Goal: Transaction & Acquisition: Download file/media

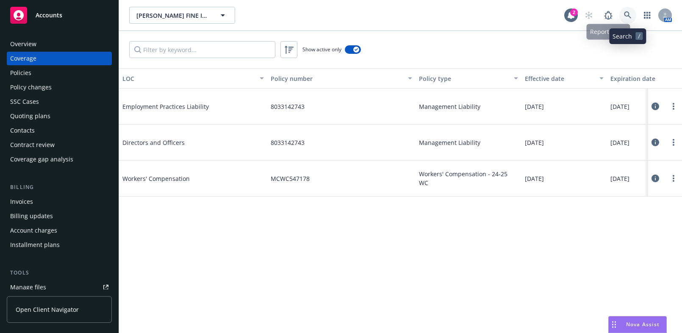
click at [628, 8] on link at bounding box center [628, 15] width 17 height 17
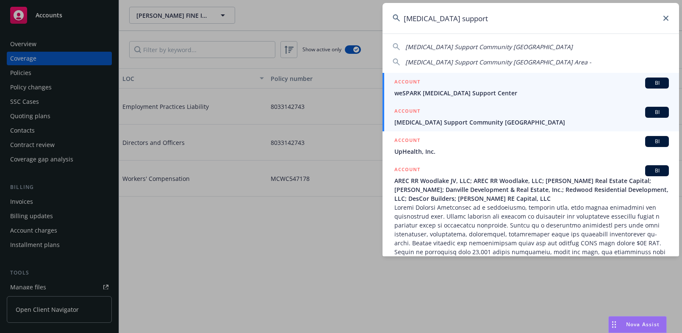
type input "cancer support"
click at [432, 116] on div "ACCOUNT BI" at bounding box center [532, 112] width 275 height 11
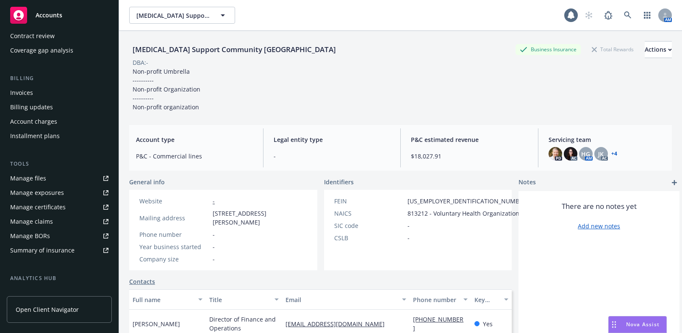
scroll to position [115, 0]
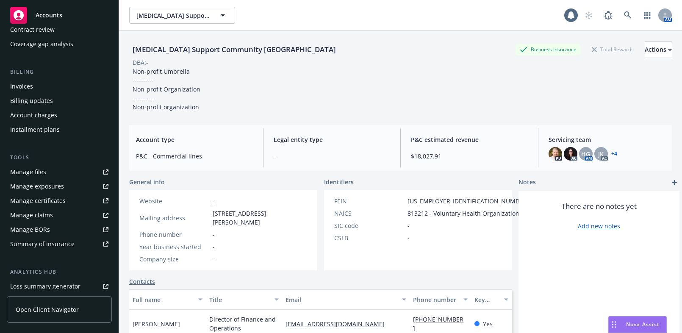
click at [50, 199] on div "Manage certificates" at bounding box center [38, 201] width 56 height 14
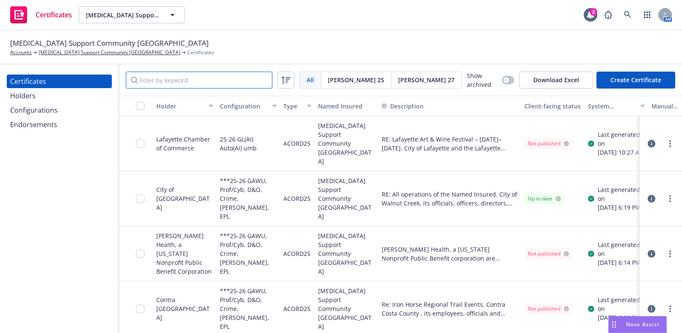
click at [220, 81] on input "Filter by keyword" at bounding box center [199, 80] width 147 height 17
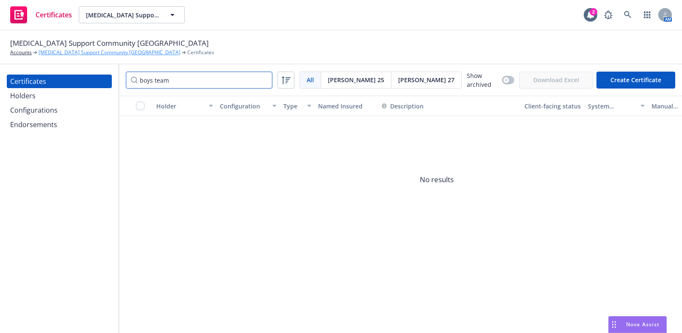
drag, startPoint x: 181, startPoint y: 74, endPoint x: 69, endPoint y: 56, distance: 112.9
click at [69, 60] on div "[MEDICAL_DATA] Support Community [GEOGRAPHIC_DATA] Area Accounts [MEDICAL_DATA]…" at bounding box center [341, 182] width 682 height 303
drag, startPoint x: 133, startPoint y: 73, endPoint x: 74, endPoint y: 61, distance: 60.5
click at [45, 57] on div "[MEDICAL_DATA] Support Community [GEOGRAPHIC_DATA] Area Accounts [MEDICAL_DATA]…" at bounding box center [341, 182] width 682 height 303
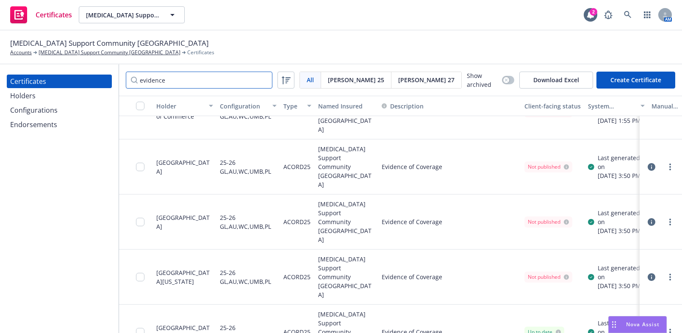
scroll to position [64, 0]
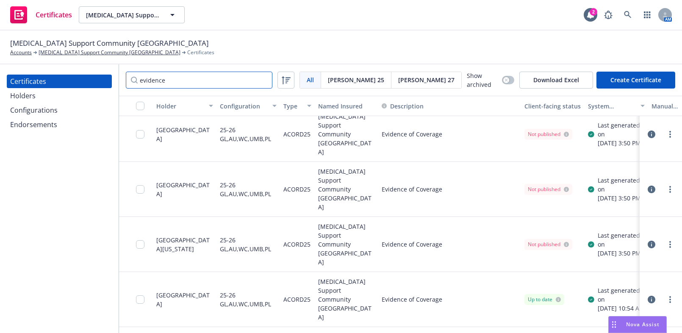
type input "evidence"
click at [81, 87] on div "Certificates" at bounding box center [59, 82] width 98 height 14
click at [70, 94] on div "Holders" at bounding box center [59, 96] width 98 height 14
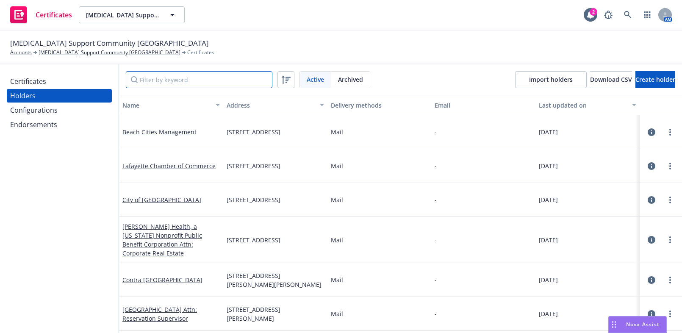
click at [221, 79] on input "Filter by keyword" at bounding box center [199, 79] width 147 height 17
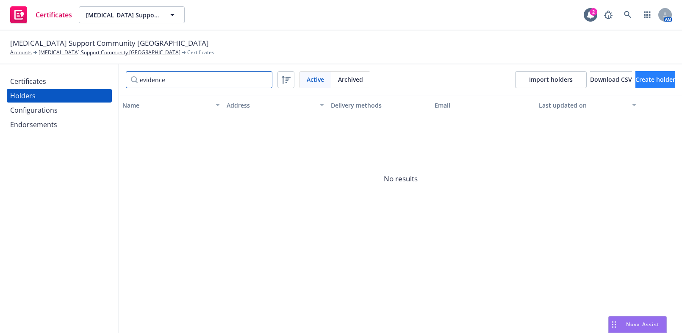
type input "evidence"
click at [636, 80] on span "Create holder" at bounding box center [656, 79] width 40 height 8
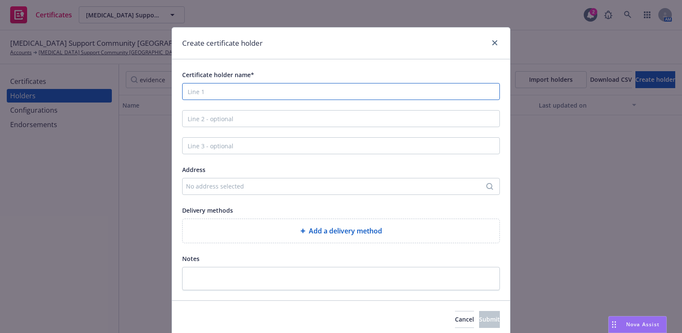
click at [214, 95] on input "Certificate holder name*" at bounding box center [341, 91] width 318 height 17
paste input "Evidence of Coverage"
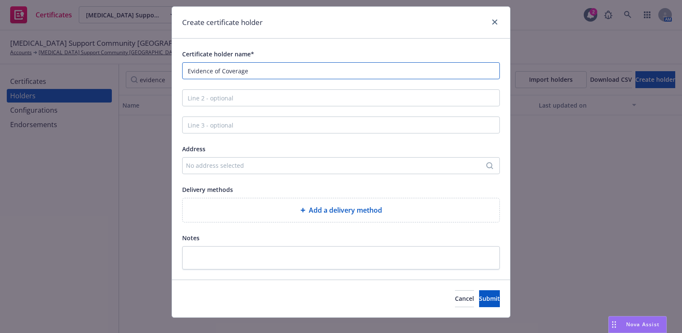
scroll to position [32, 0]
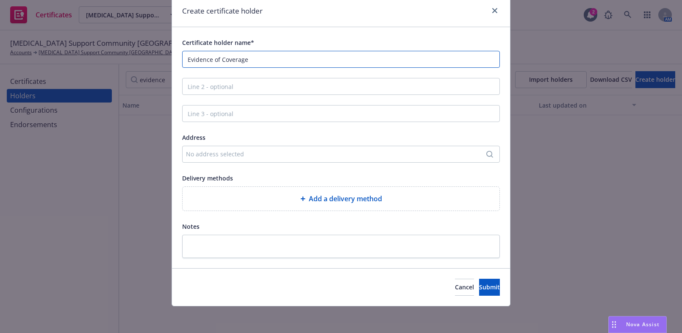
type input "Evidence of Coverage"
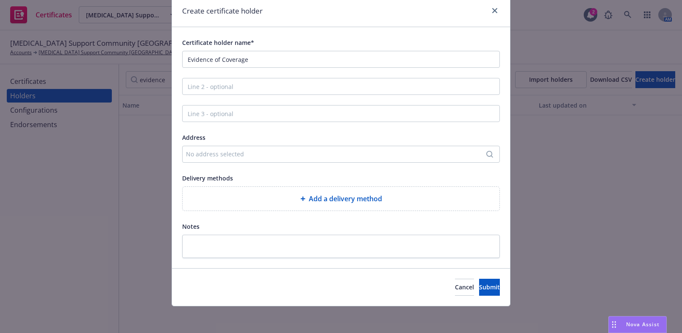
click at [261, 207] on div "Add a delivery method" at bounding box center [341, 199] width 317 height 24
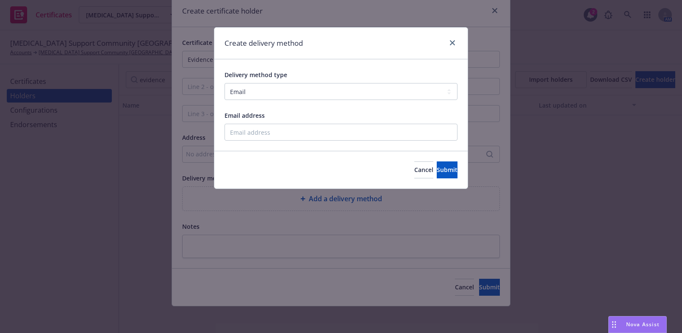
drag, startPoint x: 260, startPoint y: 100, endPoint x: 261, endPoint y: 96, distance: 4.6
click at [261, 96] on div "Delivery method type Select delivery method type Email Mail Fax Upload to Compl…" at bounding box center [341, 104] width 233 height 71
click at [261, 95] on select "Select delivery method type Email Mail Fax Upload to Compliance Website" at bounding box center [341, 91] width 233 height 17
select select "UPLOAD_TO_COMPLIANCE_WEBSITE"
click at [225, 83] on select "Select delivery method type Email Mail Fax Upload to Compliance Website" at bounding box center [341, 91] width 233 height 17
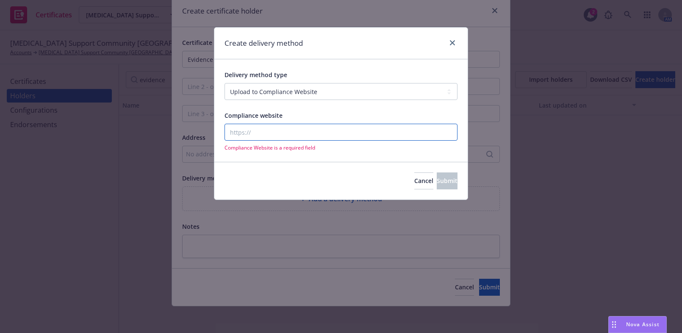
click at [256, 126] on input "Compliance website" at bounding box center [341, 132] width 233 height 17
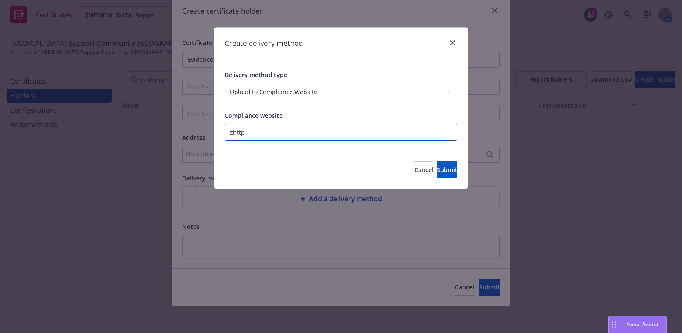
paste input "https://www.newfront.com"
type input "https://www.newfront.com"
click at [447, 164] on button "Submit" at bounding box center [447, 169] width 21 height 17
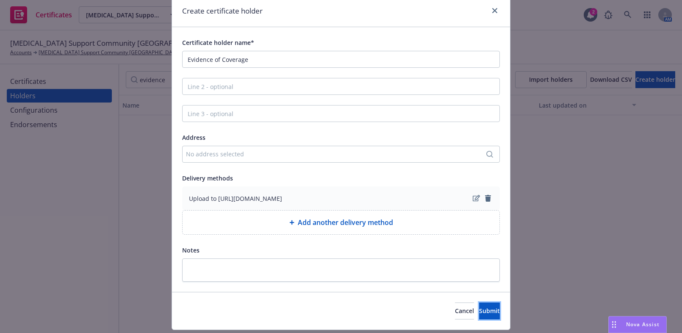
drag, startPoint x: 477, startPoint y: 314, endPoint x: 542, endPoint y: 234, distance: 102.7
click at [479, 313] on span "Submit" at bounding box center [489, 311] width 21 height 8
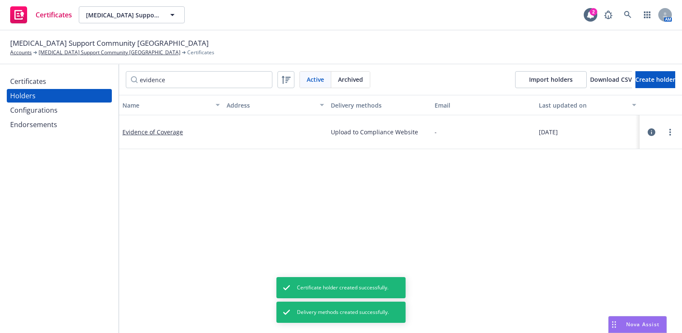
click at [17, 81] on div "Certificates" at bounding box center [28, 82] width 36 height 14
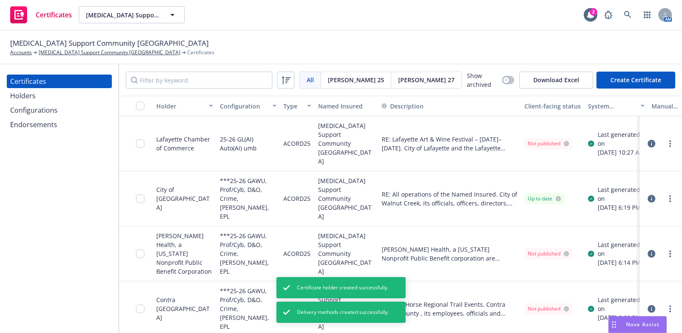
click at [639, 75] on button "Create Certificate" at bounding box center [636, 80] width 79 height 17
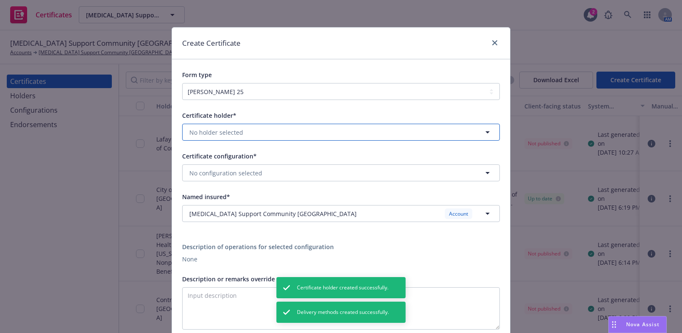
click at [189, 131] on span "No holder selected" at bounding box center [216, 132] width 54 height 9
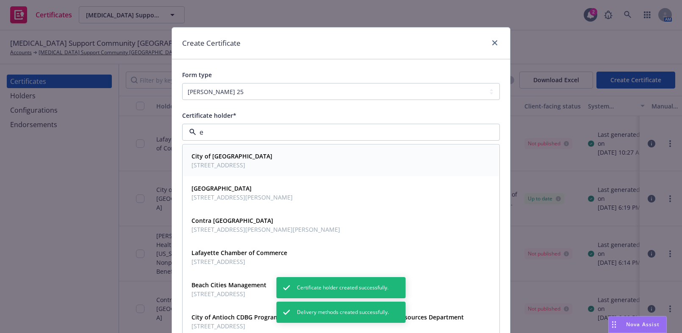
type input "ev"
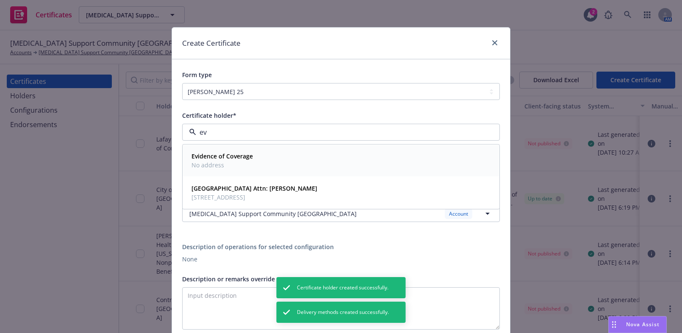
click at [222, 154] on strong "Evidence of Coverage" at bounding box center [222, 157] width 61 height 8
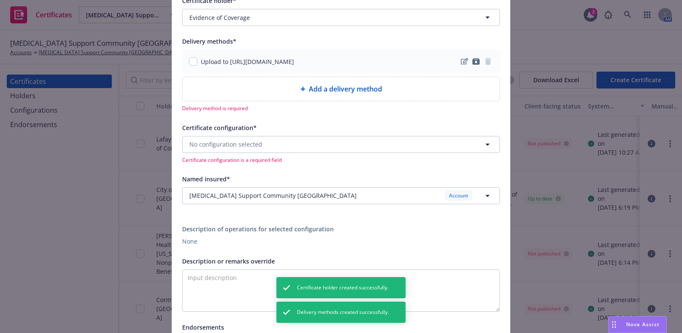
scroll to position [115, 0]
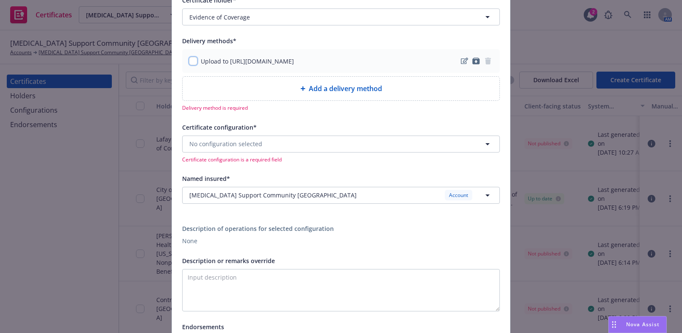
click at [189, 58] on input "checkbox" at bounding box center [193, 61] width 8 height 8
checkbox input "true"
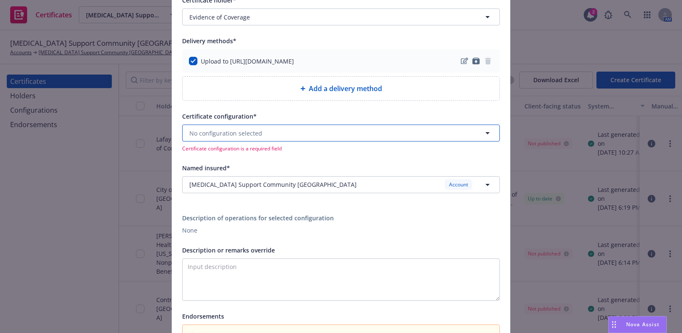
click at [217, 131] on span "No configuration selected" at bounding box center [225, 133] width 73 height 9
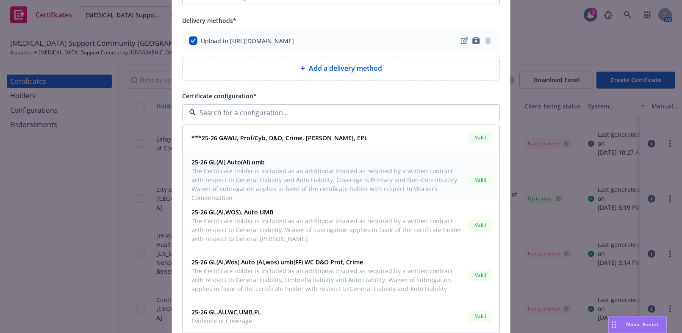
scroll to position [154, 0]
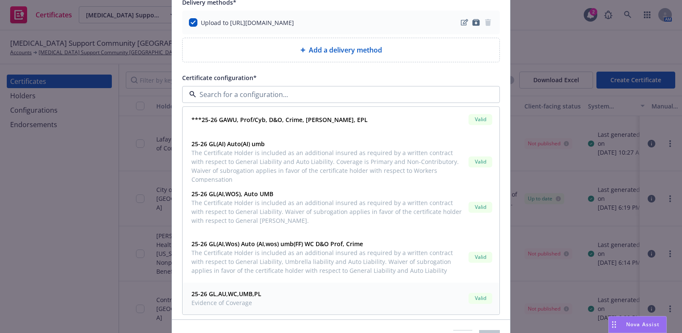
click at [250, 299] on span "Evidence of Coverage" at bounding box center [227, 303] width 70 height 9
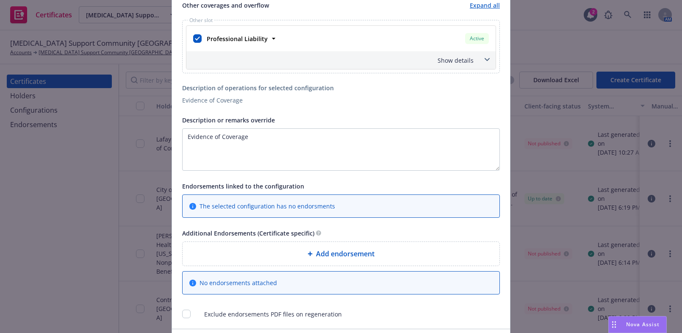
scroll to position [559, 0]
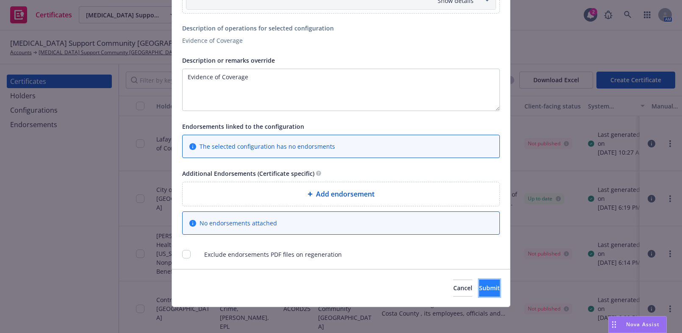
click at [479, 284] on span "Submit" at bounding box center [489, 288] width 21 height 8
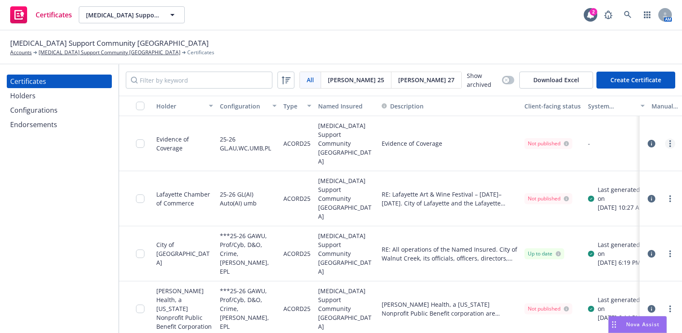
click at [668, 139] on link "more" at bounding box center [670, 144] width 10 height 10
click at [567, 186] on link "Regenerate" at bounding box center [602, 185] width 136 height 17
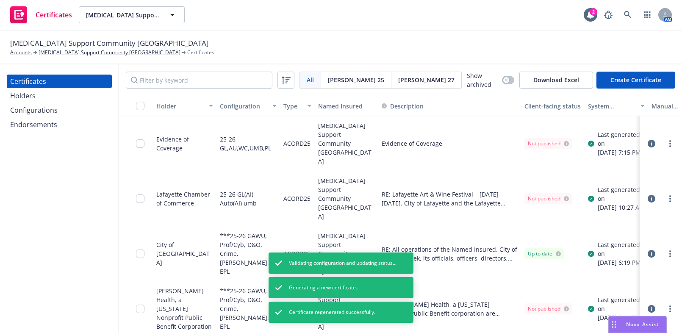
click at [135, 102] on div "button" at bounding box center [135, 106] width 27 height 8
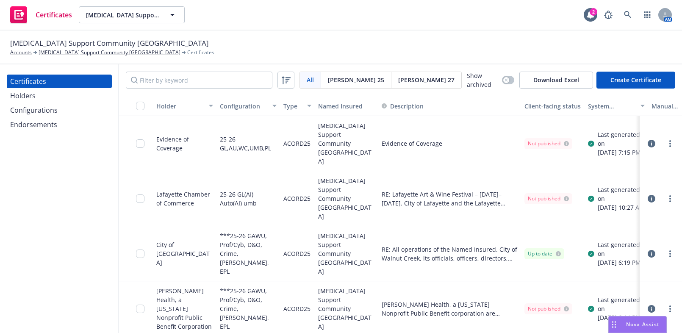
click at [131, 97] on button "button" at bounding box center [136, 106] width 34 height 20
click at [140, 106] on input "checkbox" at bounding box center [140, 106] width 8 height 8
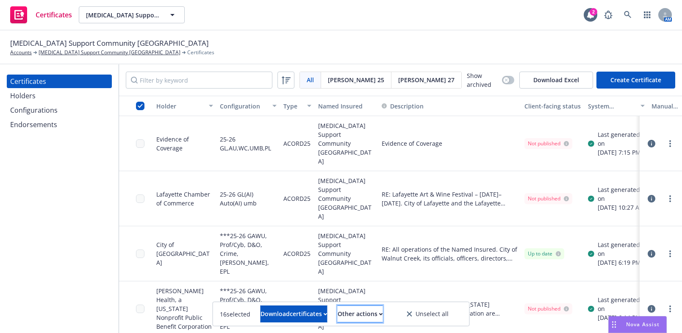
click at [359, 314] on div "Other actions" at bounding box center [360, 314] width 45 height 16
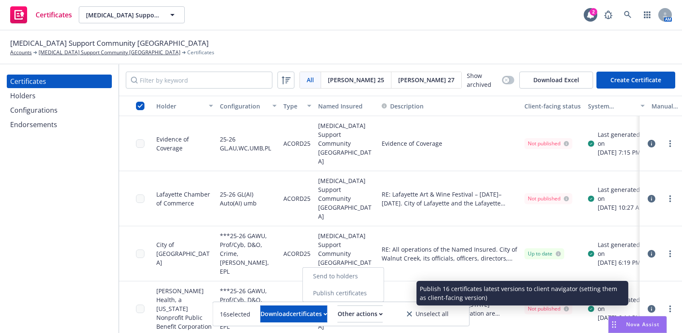
click at [366, 293] on link "Publish certificates" at bounding box center [343, 293] width 81 height 17
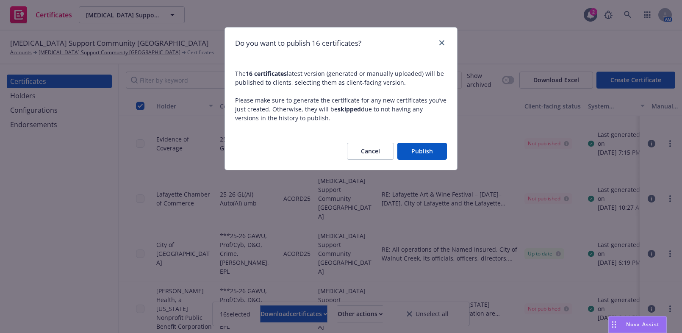
click at [442, 165] on div "Cancel Publish" at bounding box center [341, 151] width 232 height 37
click at [434, 158] on button "Publish" at bounding box center [422, 151] width 50 height 17
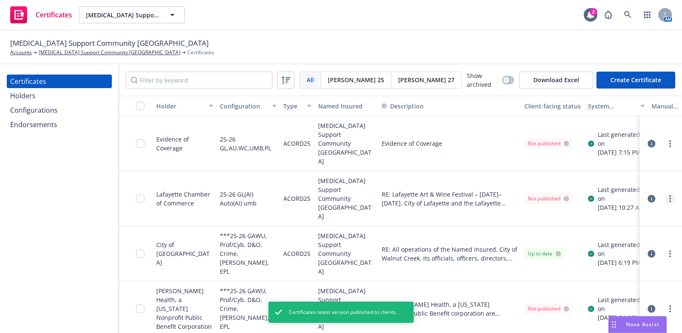
click at [665, 194] on link "more" at bounding box center [670, 199] width 10 height 10
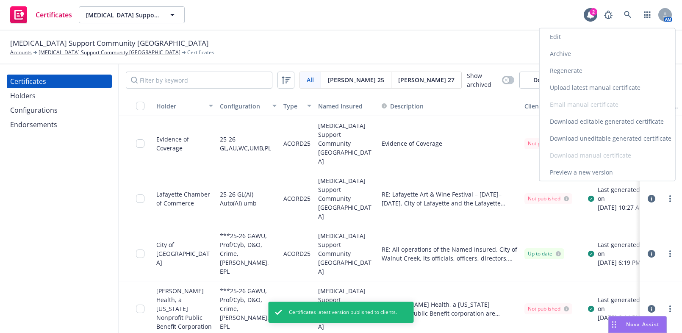
click at [557, 51] on link "Archive" at bounding box center [608, 53] width 136 height 17
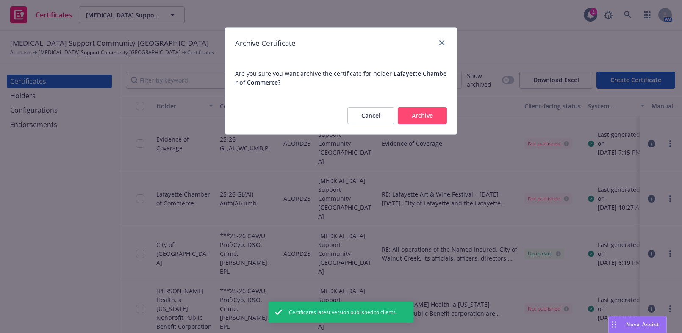
click at [435, 111] on button "Archive" at bounding box center [422, 115] width 49 height 17
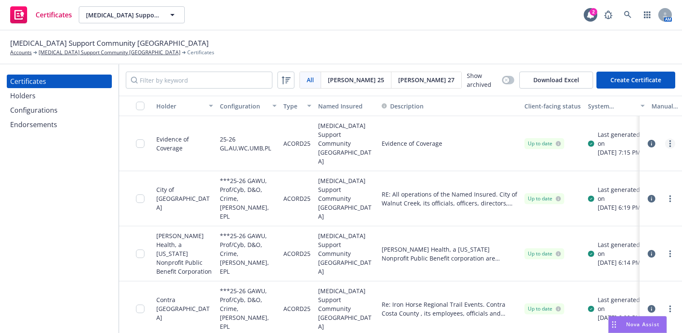
click at [665, 140] on link "more" at bounding box center [670, 144] width 10 height 10
click at [606, 256] on link "Download uneditable generated certificate" at bounding box center [602, 257] width 136 height 17
click at [627, 17] on icon at bounding box center [628, 15] width 8 height 8
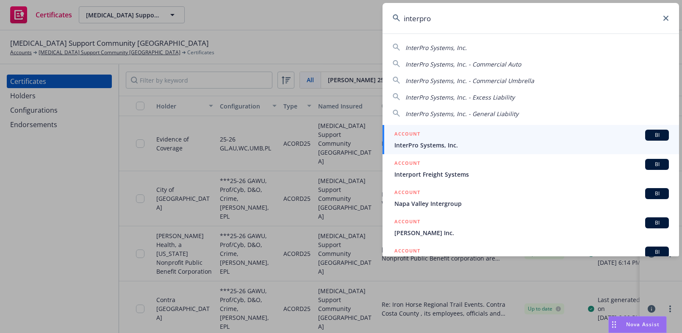
type input "interpro"
click at [440, 136] on div "ACCOUNT BI" at bounding box center [532, 135] width 275 height 11
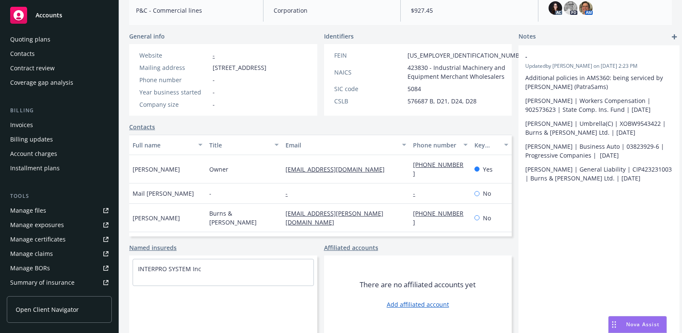
scroll to position [481, 0]
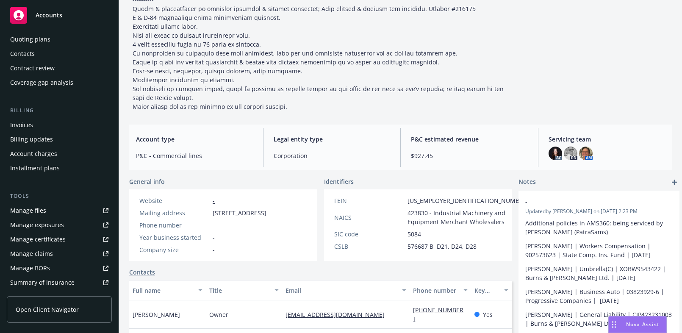
click at [40, 242] on div "Manage certificates" at bounding box center [38, 240] width 56 height 14
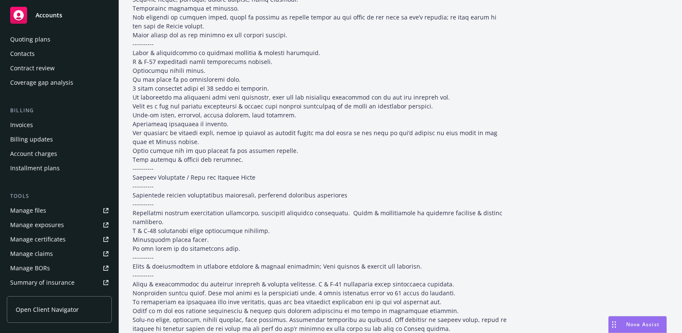
scroll to position [0, 0]
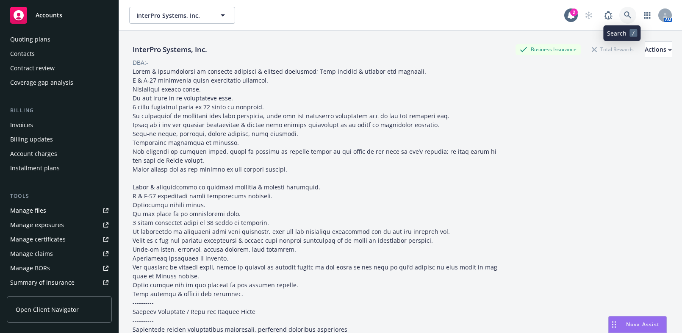
click at [622, 10] on link at bounding box center [628, 15] width 17 height 17
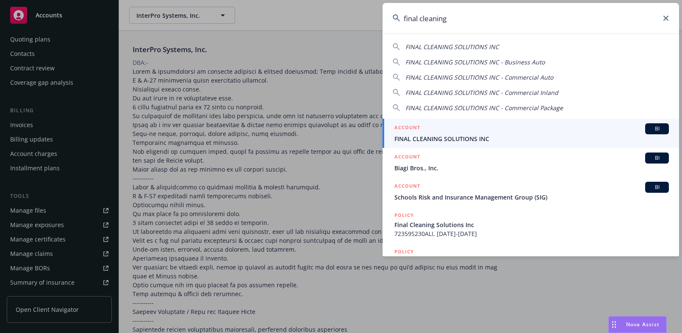
type input "final cleaning"
click at [457, 133] on div "ACCOUNT BI" at bounding box center [532, 128] width 275 height 11
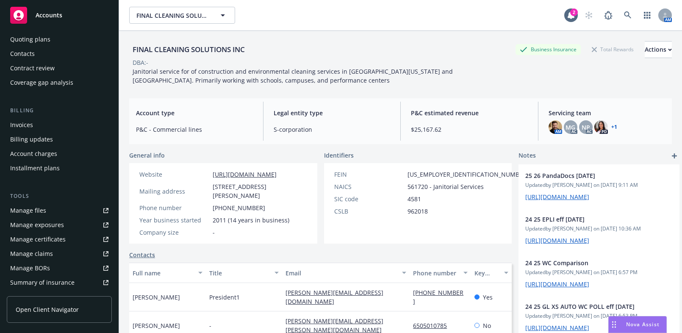
scroll to position [192, 0]
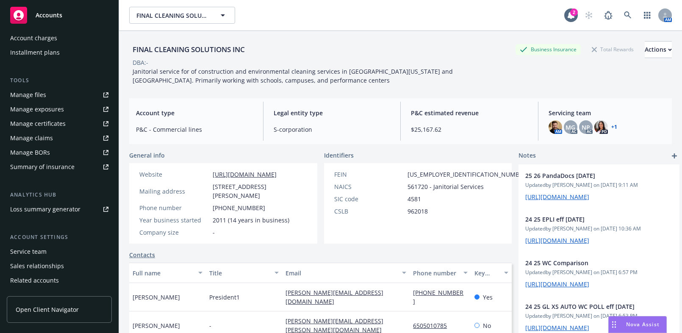
click at [59, 129] on div "Manage certificates" at bounding box center [38, 124] width 56 height 14
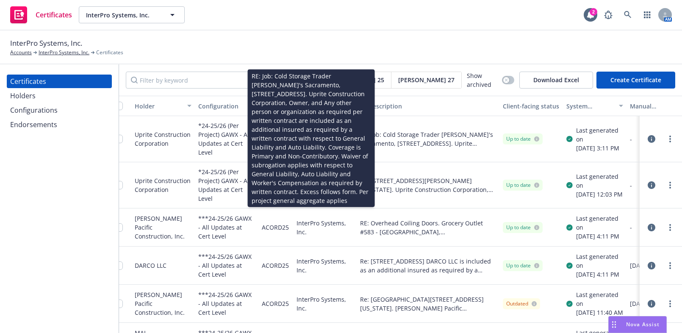
drag, startPoint x: 501, startPoint y: 139, endPoint x: 562, endPoint y: 126, distance: 62.2
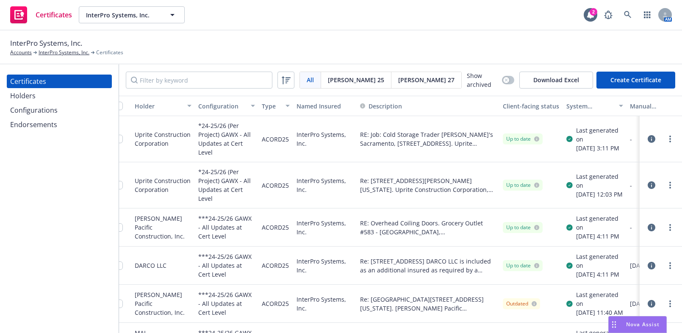
scroll to position [0, 66]
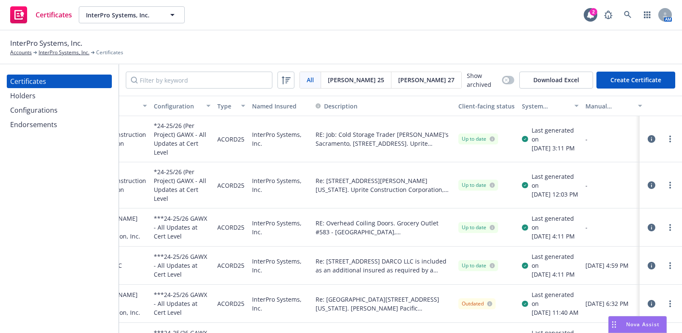
click at [565, 106] on div "System certificate last generated" at bounding box center [545, 106] width 47 height 9
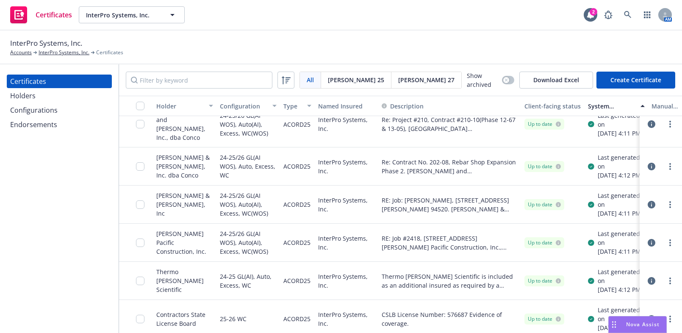
scroll to position [0, 0]
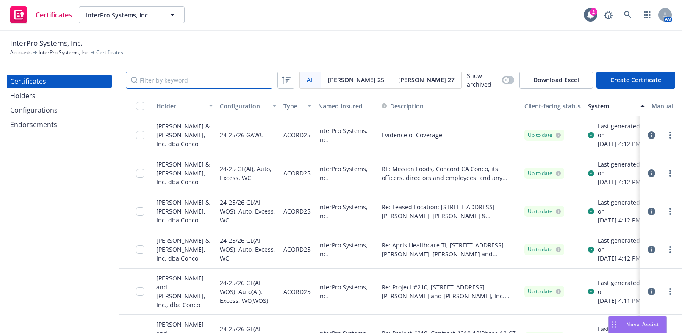
click at [185, 82] on input "Filter by keyword" at bounding box center [199, 80] width 147 height 17
drag, startPoint x: 189, startPoint y: 94, endPoint x: 178, endPoint y: 82, distance: 16.8
click at [189, 93] on div "All All [PERSON_NAME] 25 [PERSON_NAME] 27 Show archived Download Excel Create C…" at bounding box center [400, 79] width 563 height 31
click at [175, 81] on input "Filter by keyword" at bounding box center [199, 80] width 147 height 17
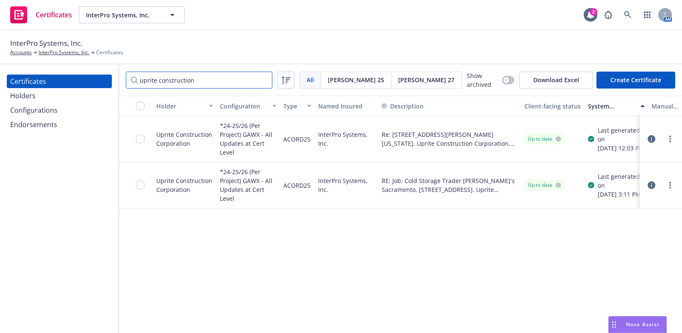
type input "uprite construction"
click at [668, 185] on link "more" at bounding box center [670, 185] width 10 height 10
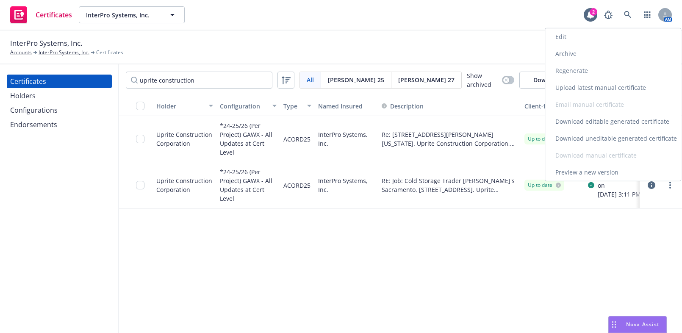
click at [610, 135] on link "Download uneditable generated certificate" at bounding box center [613, 138] width 136 height 17
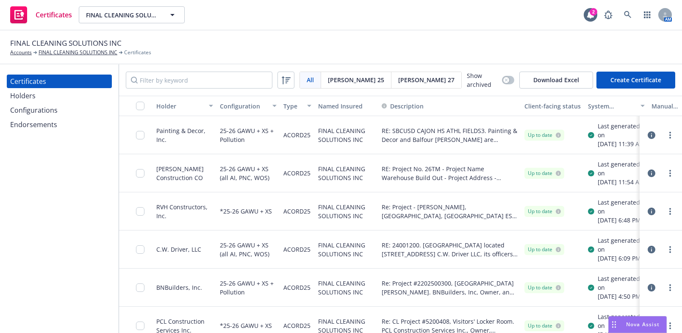
click at [193, 71] on div "All All [PERSON_NAME] 25 [PERSON_NAME] 27 Show archived Download Excel Create C…" at bounding box center [400, 79] width 563 height 31
click at [191, 76] on input "Filter by keyword" at bounding box center [199, 80] width 147 height 17
click at [191, 77] on input "Filter by keyword" at bounding box center [199, 80] width 147 height 17
drag, startPoint x: 154, startPoint y: 108, endPoint x: 173, endPoint y: 91, distance: 25.8
click at [154, 108] on button "Holder" at bounding box center [185, 106] width 64 height 20
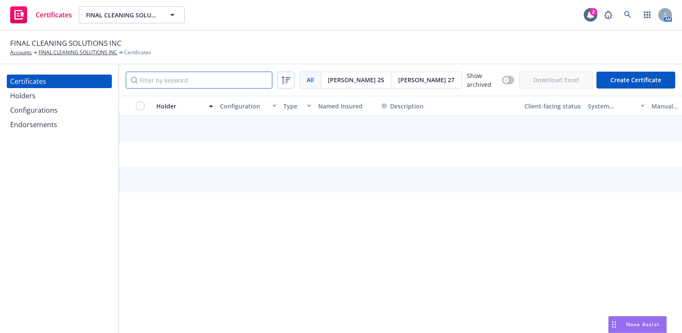
click at [176, 83] on input "Filter by keyword" at bounding box center [199, 80] width 147 height 17
type input "[GEOGRAPHIC_DATA]"
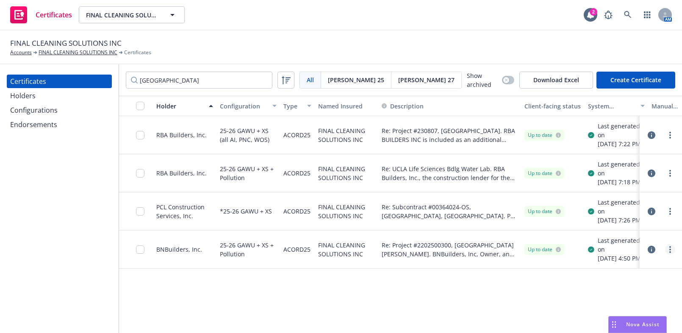
click at [672, 255] on link "more" at bounding box center [670, 250] width 10 height 10
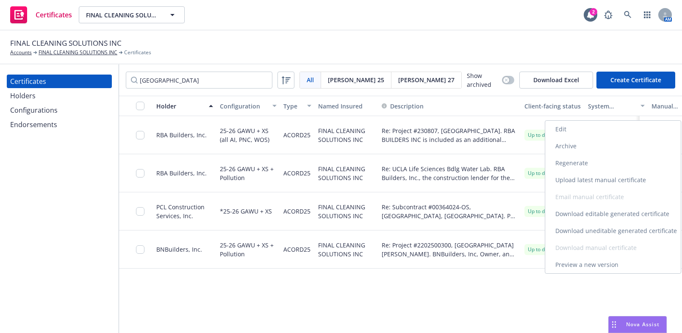
click at [564, 131] on link "Edit" at bounding box center [613, 129] width 136 height 17
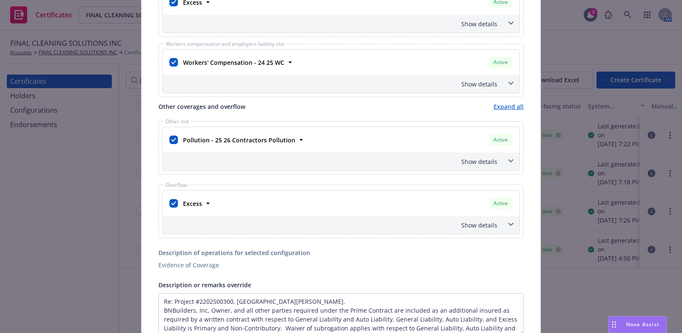
scroll to position [539, 0]
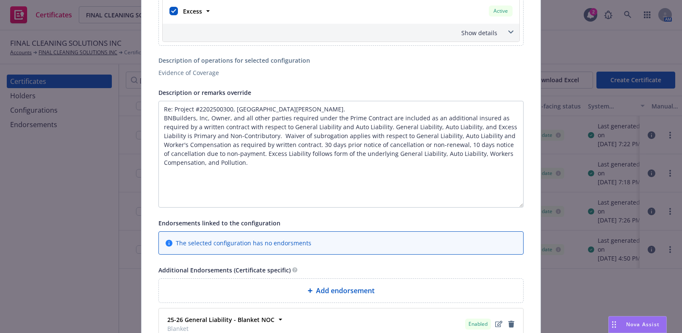
drag, startPoint x: 519, startPoint y: 136, endPoint x: 532, endPoint y: 201, distance: 66.1
click at [532, 201] on div "This account has certificates specific notes. Please review them before creatin…" at bounding box center [341, 180] width 399 height 1335
click at [274, 166] on textarea "Re: Project #2202500300, [GEOGRAPHIC_DATA][PERSON_NAME]. BNBuilders, Inc, Owner…" at bounding box center [340, 154] width 365 height 107
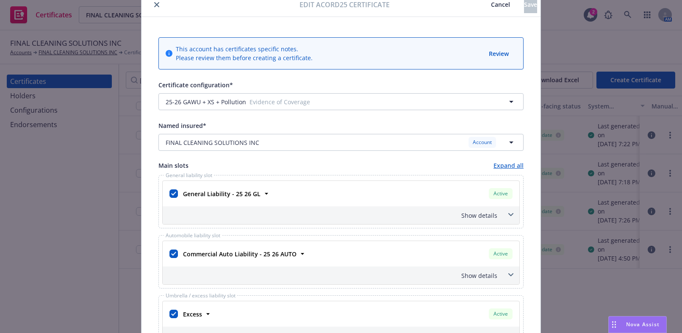
scroll to position [0, 0]
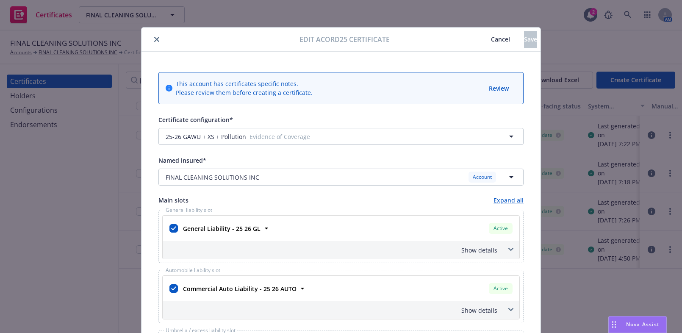
click at [154, 39] on icon "close" at bounding box center [156, 39] width 5 height 5
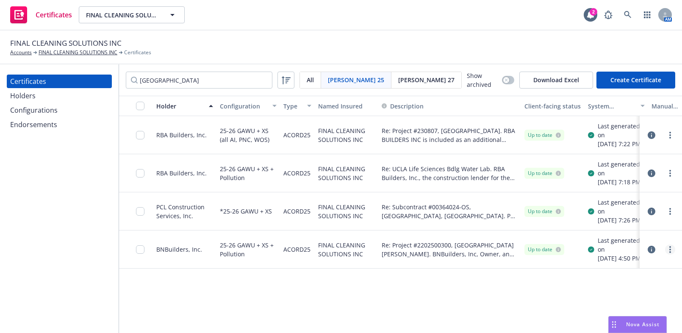
click at [668, 255] on link "more" at bounding box center [670, 250] width 10 height 10
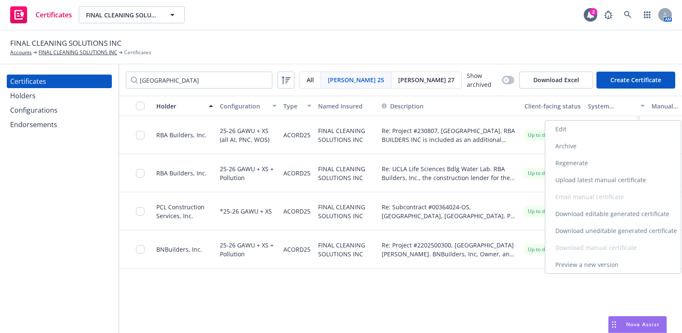
click at [615, 232] on link "Download uneditable generated certificate" at bounding box center [613, 230] width 136 height 17
